Goal: Check status: Check status

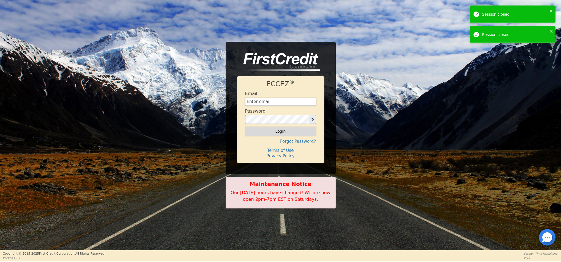
type input "[EMAIL_ADDRESS][DOMAIN_NAME]"
click at [280, 129] on button "Login" at bounding box center [280, 131] width 71 height 9
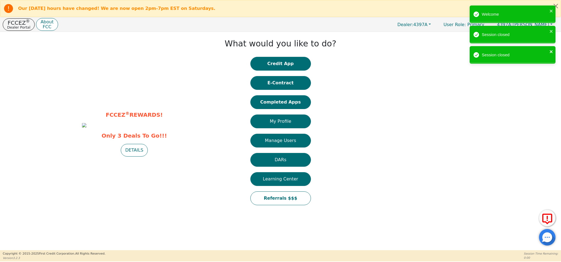
click at [552, 51] on icon "close" at bounding box center [551, 52] width 4 height 4
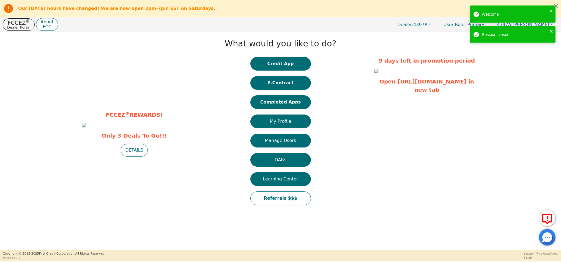
click at [551, 32] on icon "close" at bounding box center [551, 31] width 3 height 3
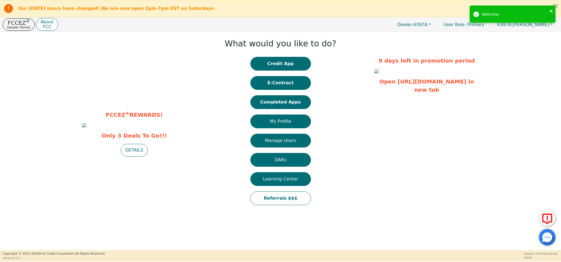
click at [551, 10] on icon "close" at bounding box center [551, 11] width 4 height 4
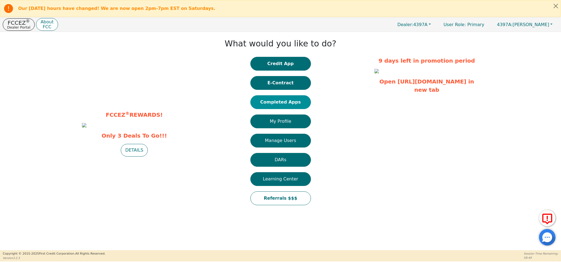
click at [279, 105] on button "Completed Apps" at bounding box center [280, 102] width 61 height 14
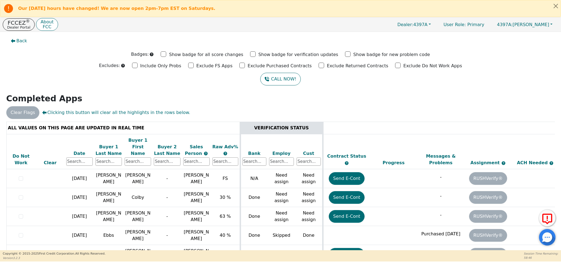
scroll to position [18, 0]
